Goal: Task Accomplishment & Management: Use online tool/utility

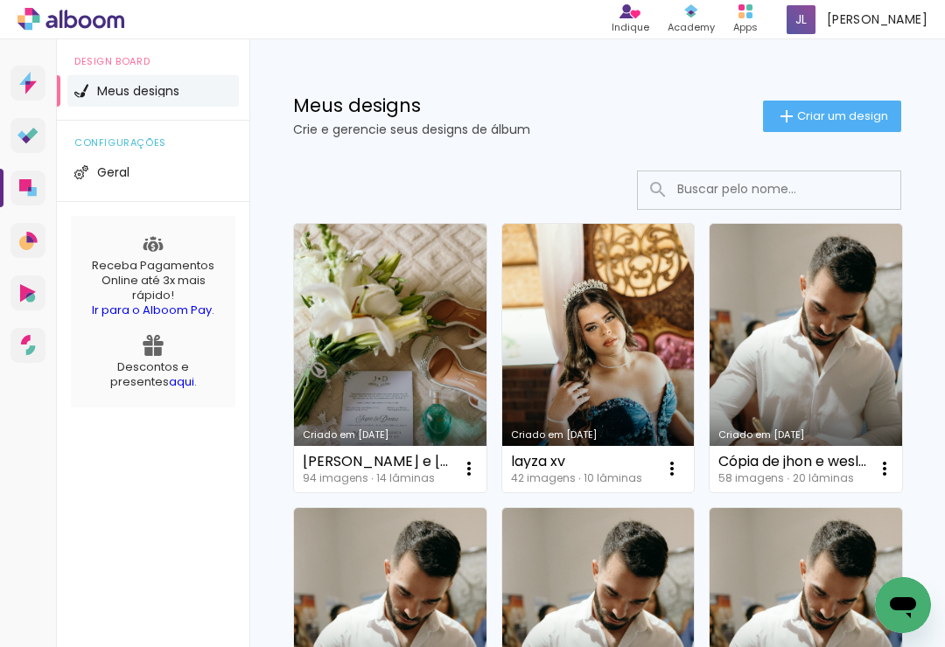
click at [466, 474] on iron-icon at bounding box center [468, 468] width 21 height 21
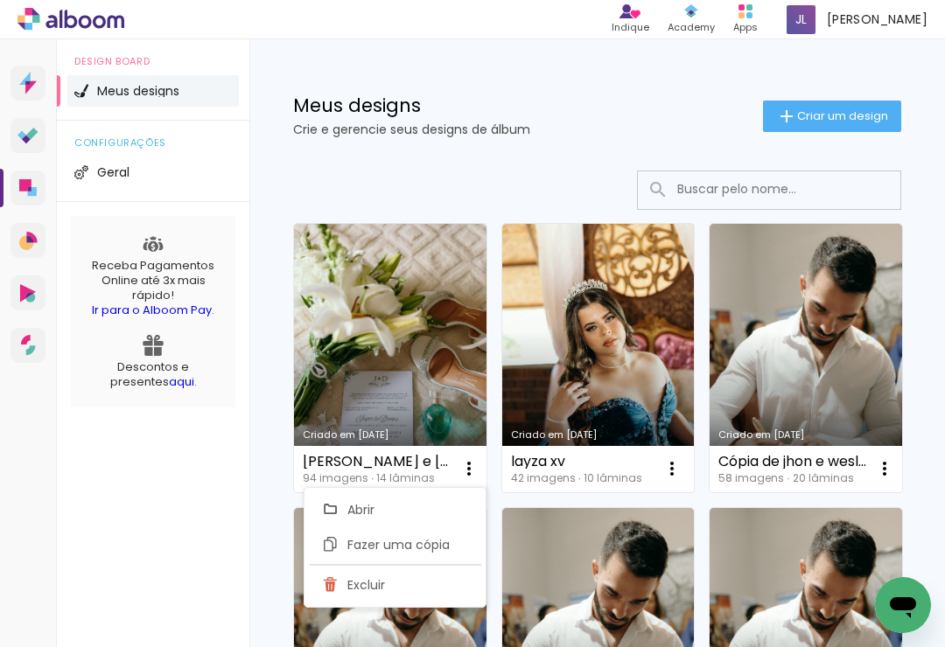
type input "Cópia de [PERSON_NAME] e [PERSON_NAME]"
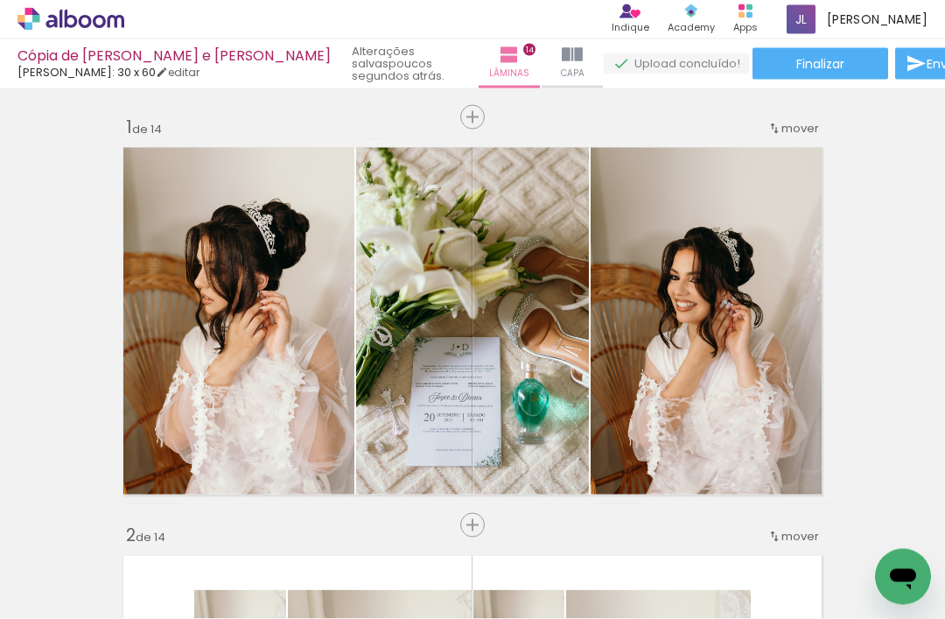
scroll to position [52, 0]
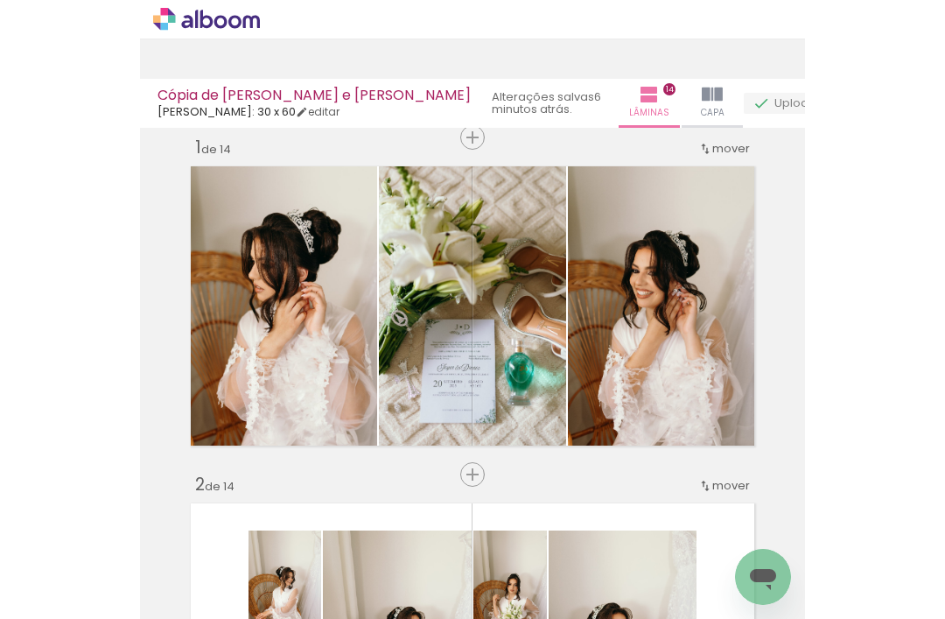
scroll to position [20, 0]
